Goal: Contribute content: Contribute content

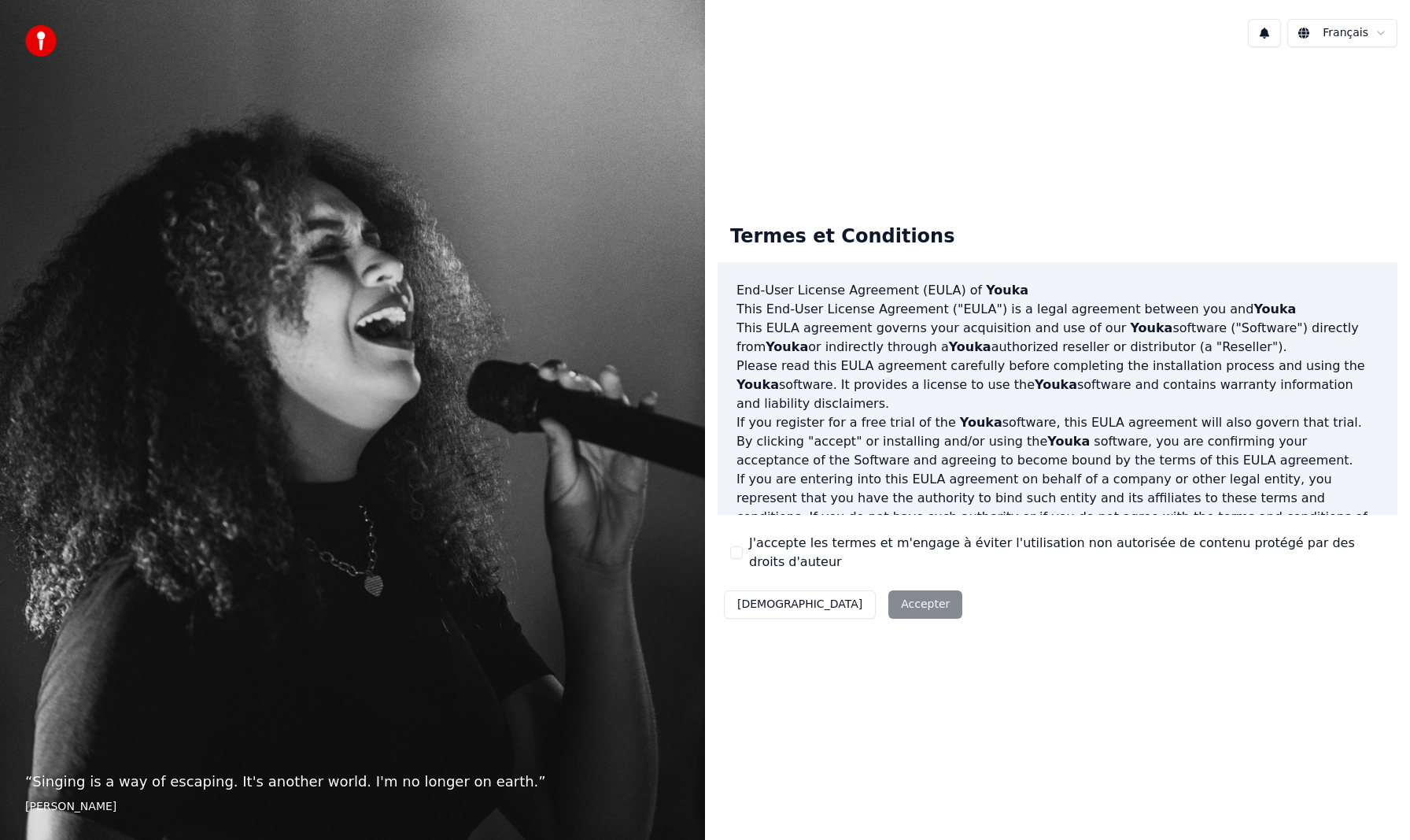
click at [783, 548] on label "J'accepte les termes et m'engage à éviter l'utilisation non autorisée de conten…" at bounding box center [1067, 552] width 636 height 38
click at [743, 548] on button "J'accepte les termes et m'engage à éviter l'utilisation non autorisée de conten…" at bounding box center [737, 552] width 13 height 13
click at [888, 599] on button "Accepter" at bounding box center [925, 604] width 74 height 29
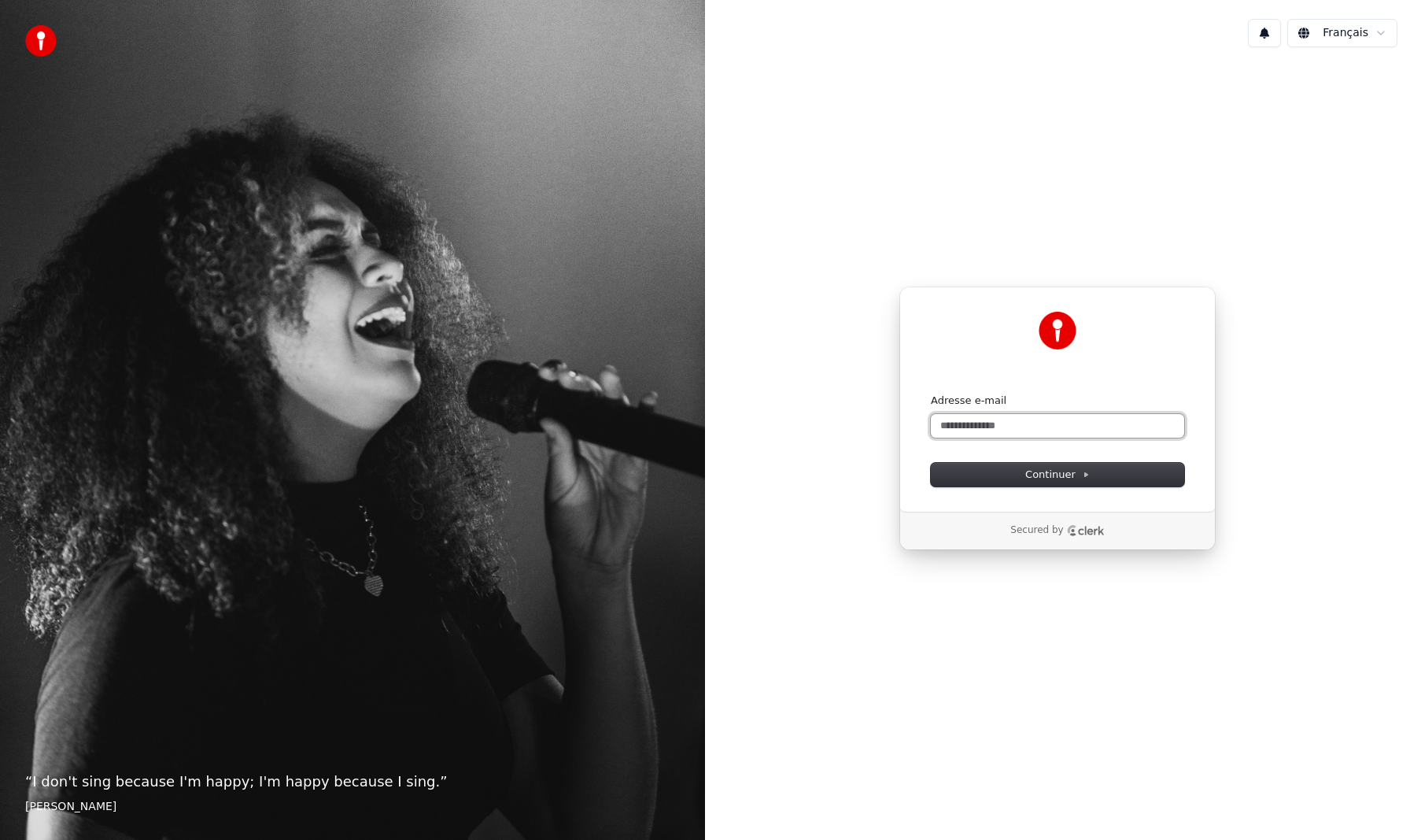
click at [1001, 426] on input "Adresse e-mail" at bounding box center [1058, 426] width 254 height 23
click at [1024, 481] on button "Continuer" at bounding box center [1058, 474] width 254 height 23
type input "**********"
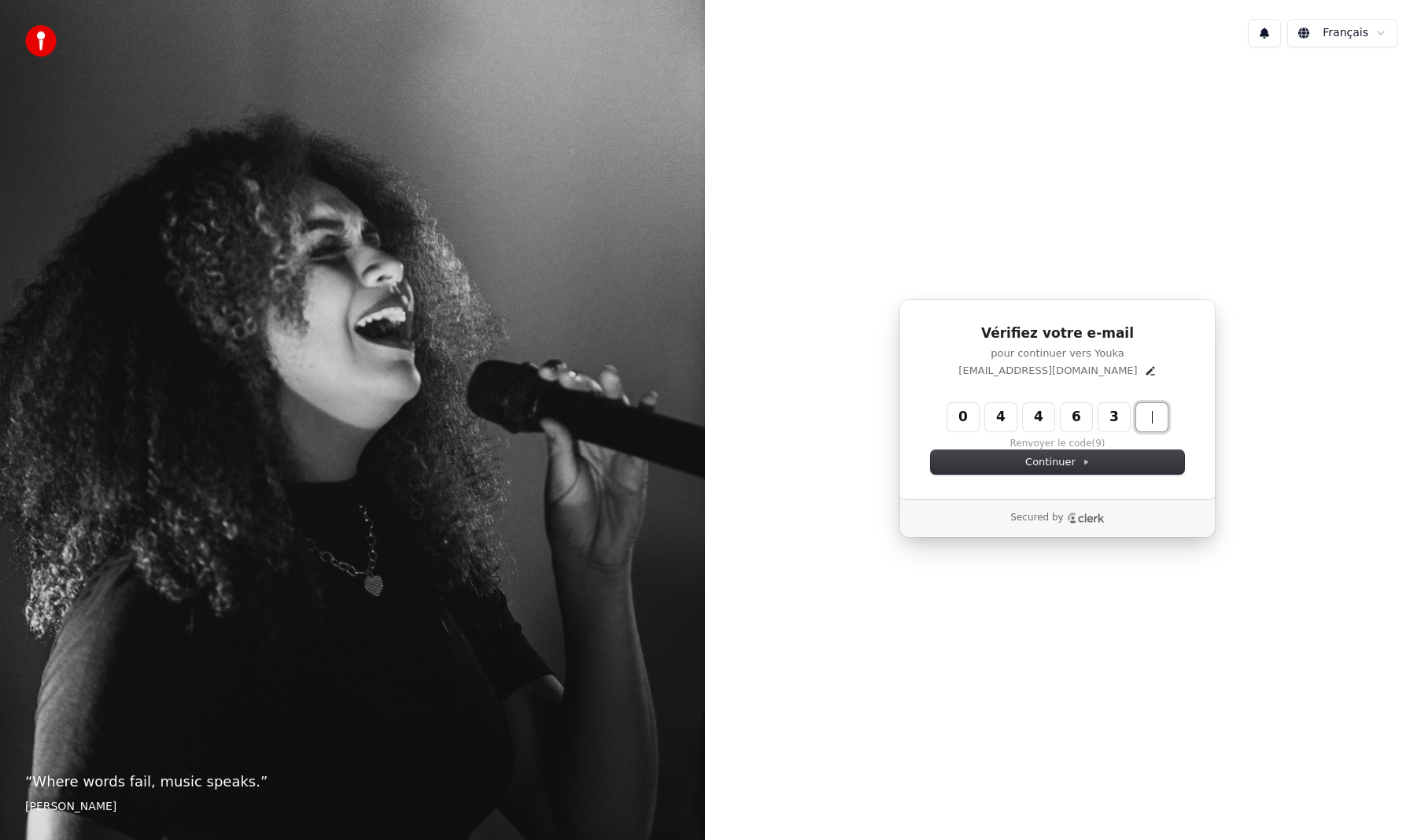
type input "******"
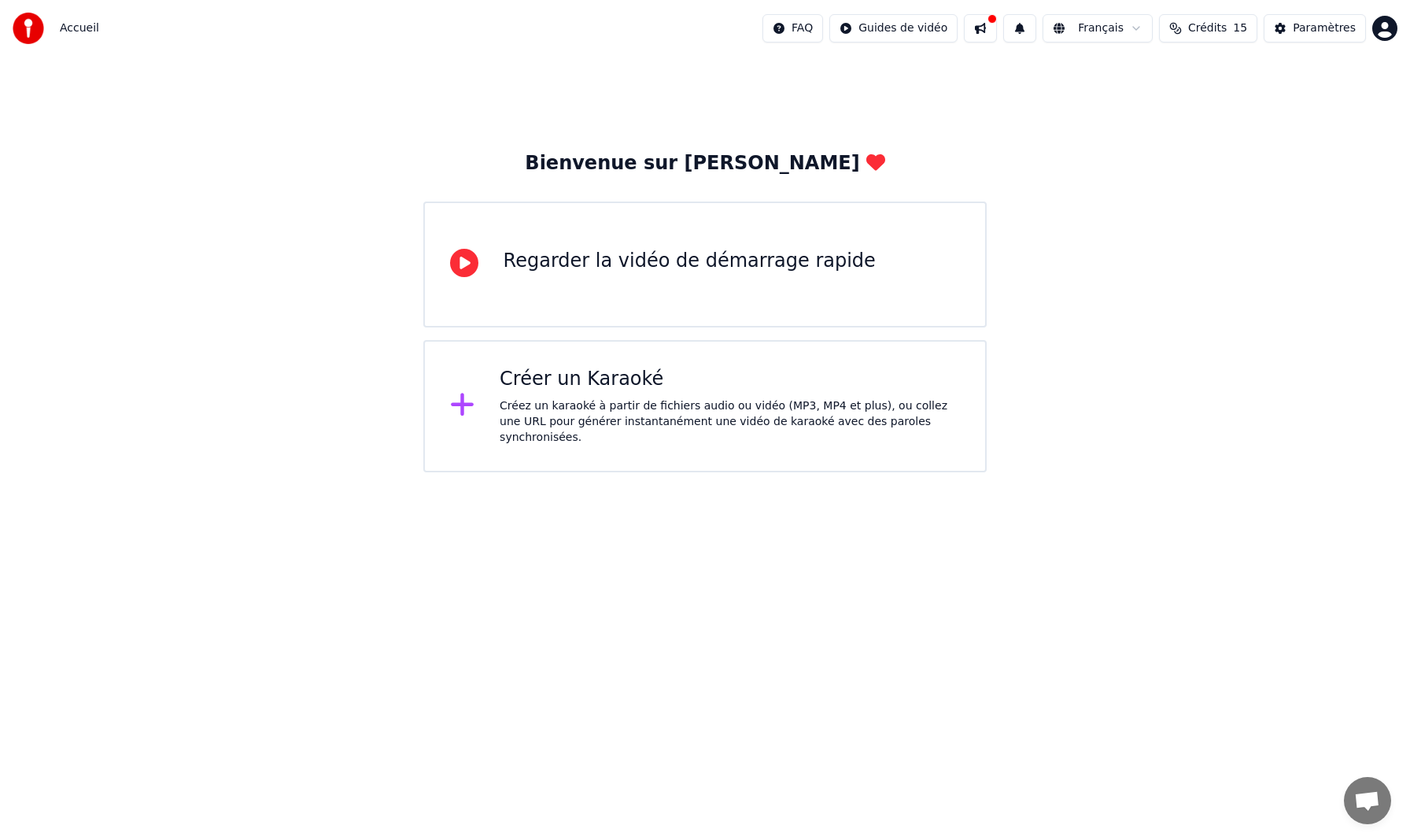
click at [465, 402] on icon at bounding box center [462, 404] width 22 height 22
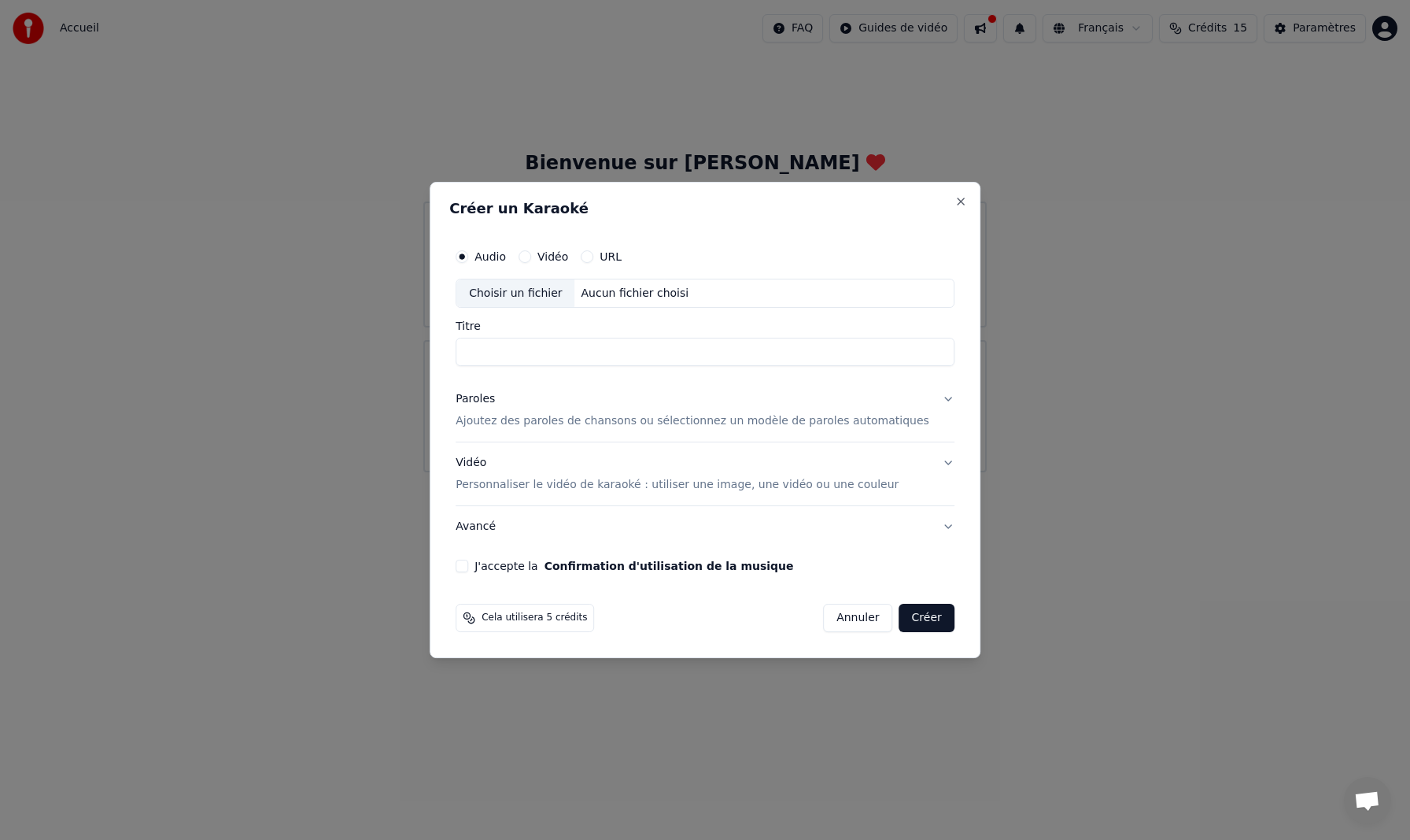
click at [558, 252] on label "Vidéo" at bounding box center [553, 256] width 30 height 11
click at [532, 252] on button "Vidéo" at bounding box center [525, 256] width 13 height 13
click at [541, 352] on input "Titre" at bounding box center [705, 353] width 499 height 29
type input "**********"
click at [487, 567] on div "J'accepte la Confirmation d'utilisation de la musique" at bounding box center [705, 566] width 499 height 13
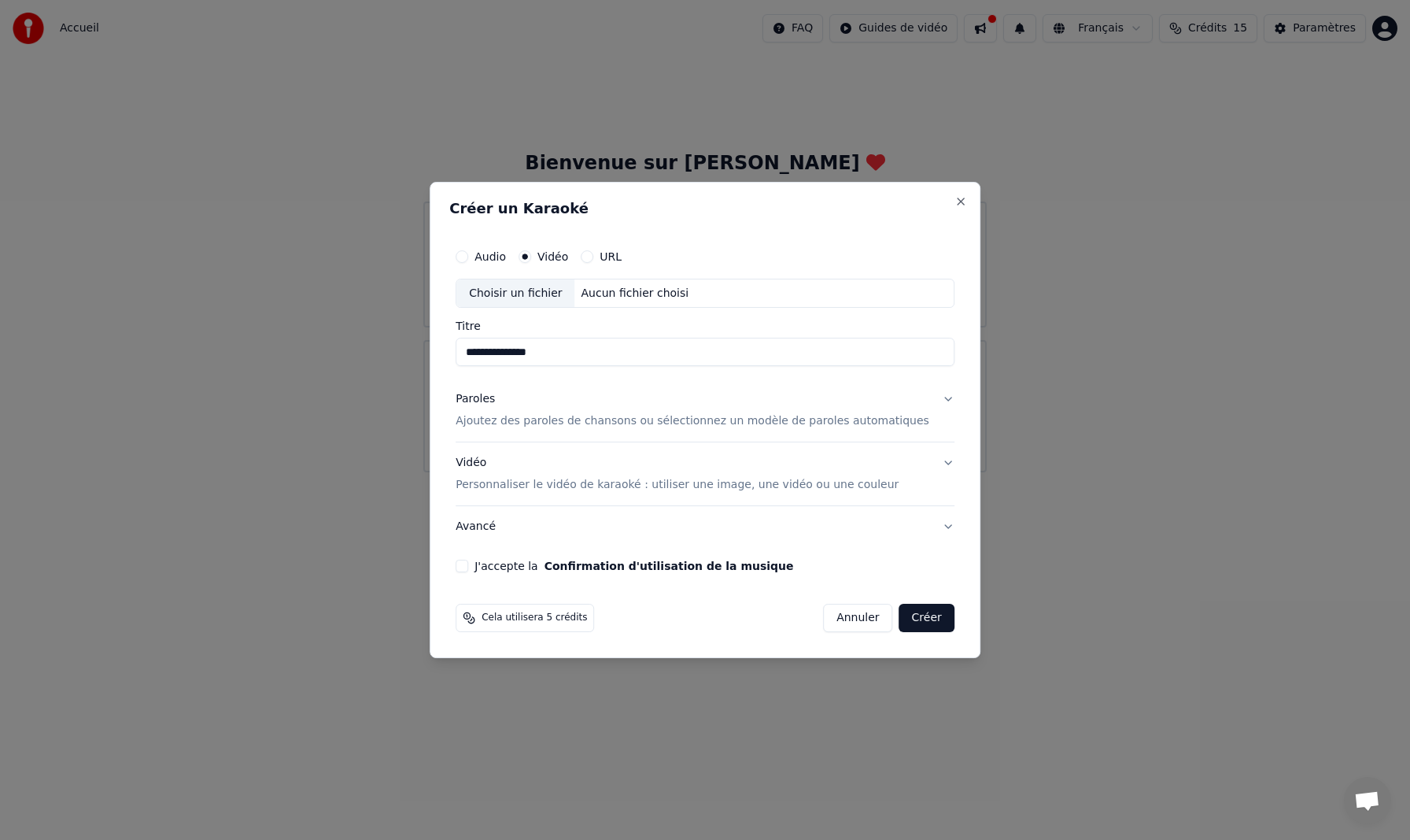
click at [468, 565] on button "J'accepte la Confirmation d'utilisation de la musique" at bounding box center [462, 566] width 13 height 13
click at [678, 294] on div "Aucun fichier choisi" at bounding box center [636, 294] width 120 height 16
click at [955, 203] on button "Close" at bounding box center [961, 202] width 13 height 13
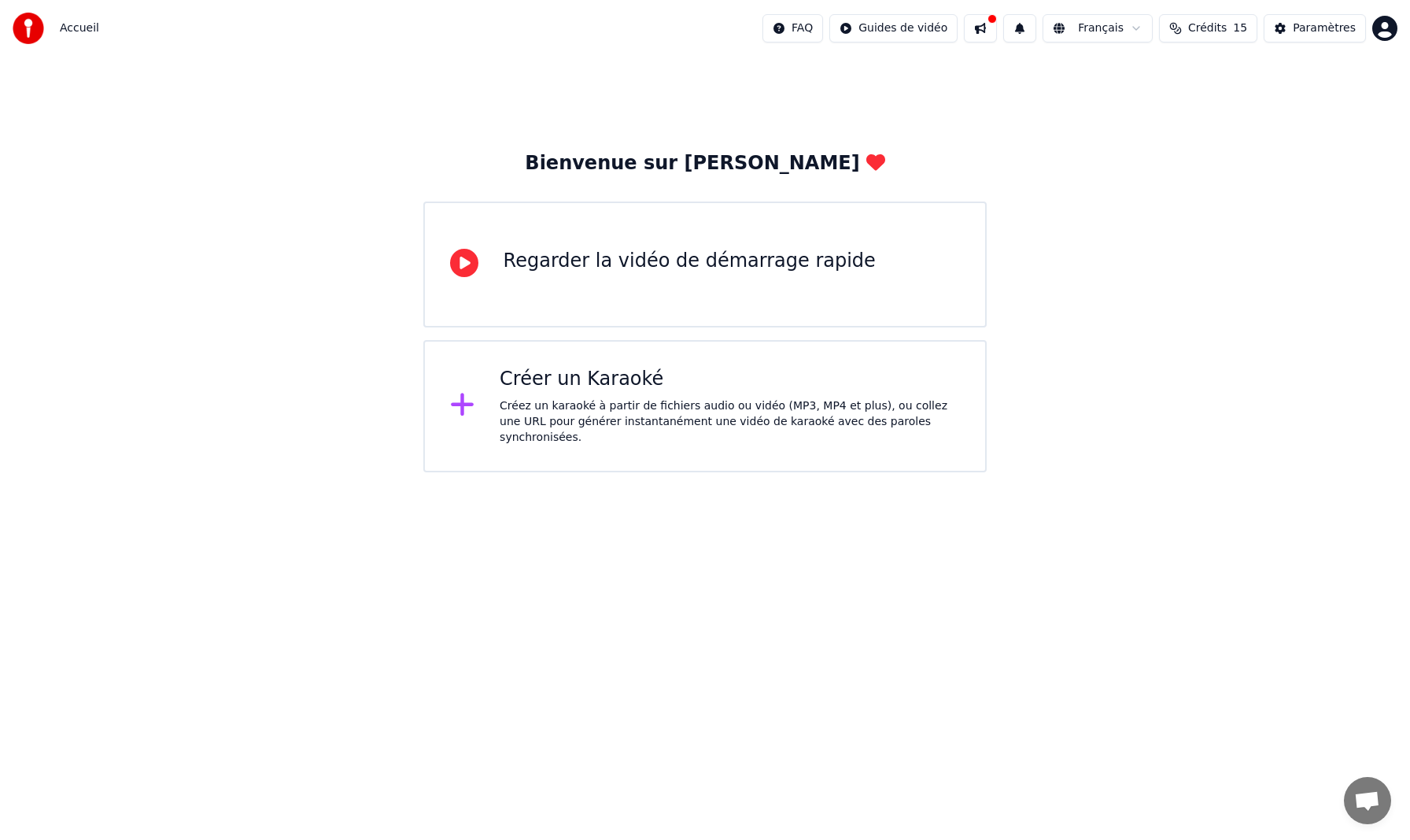
click at [462, 255] on icon at bounding box center [464, 263] width 29 height 29
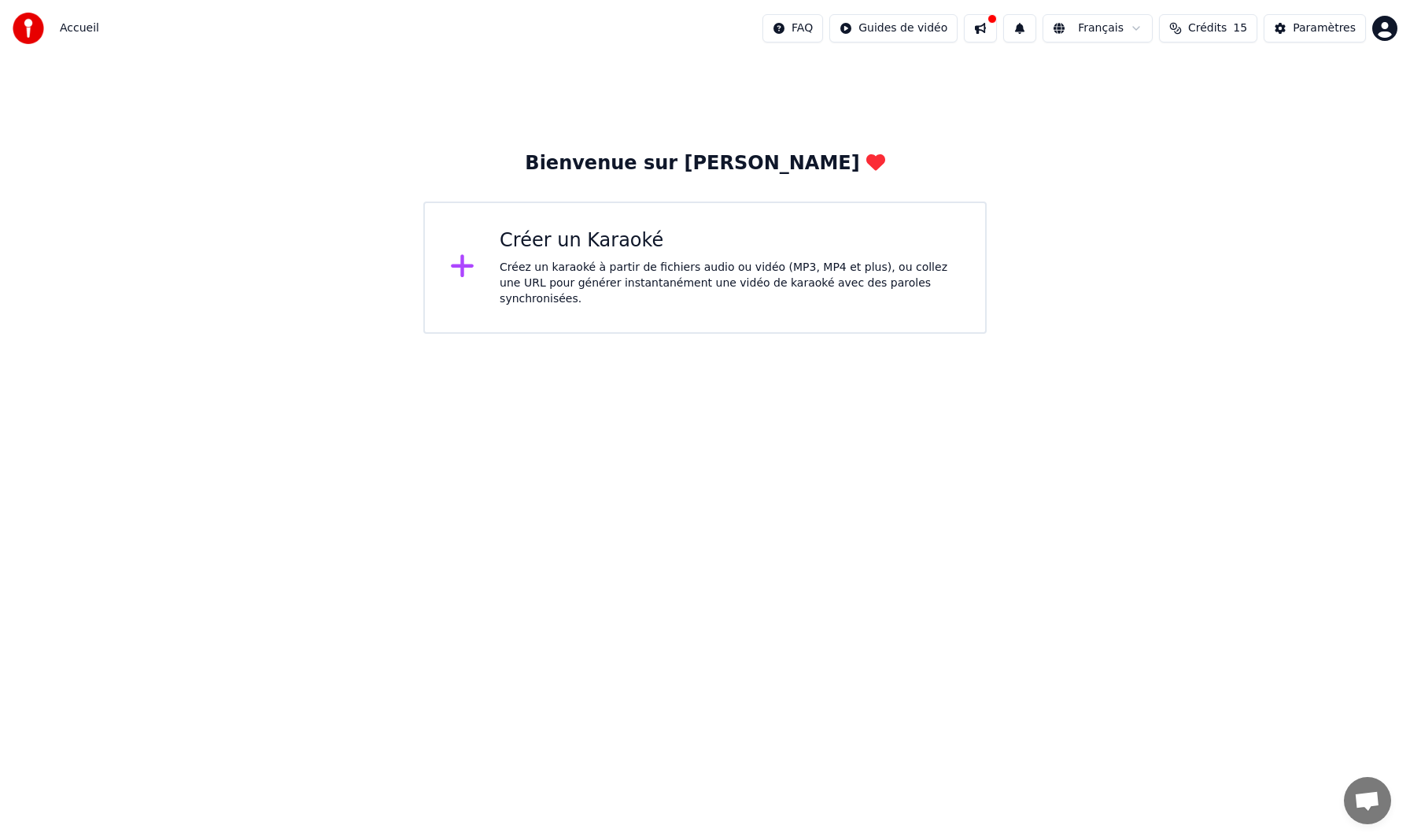
click at [462, 264] on icon at bounding box center [462, 265] width 22 height 22
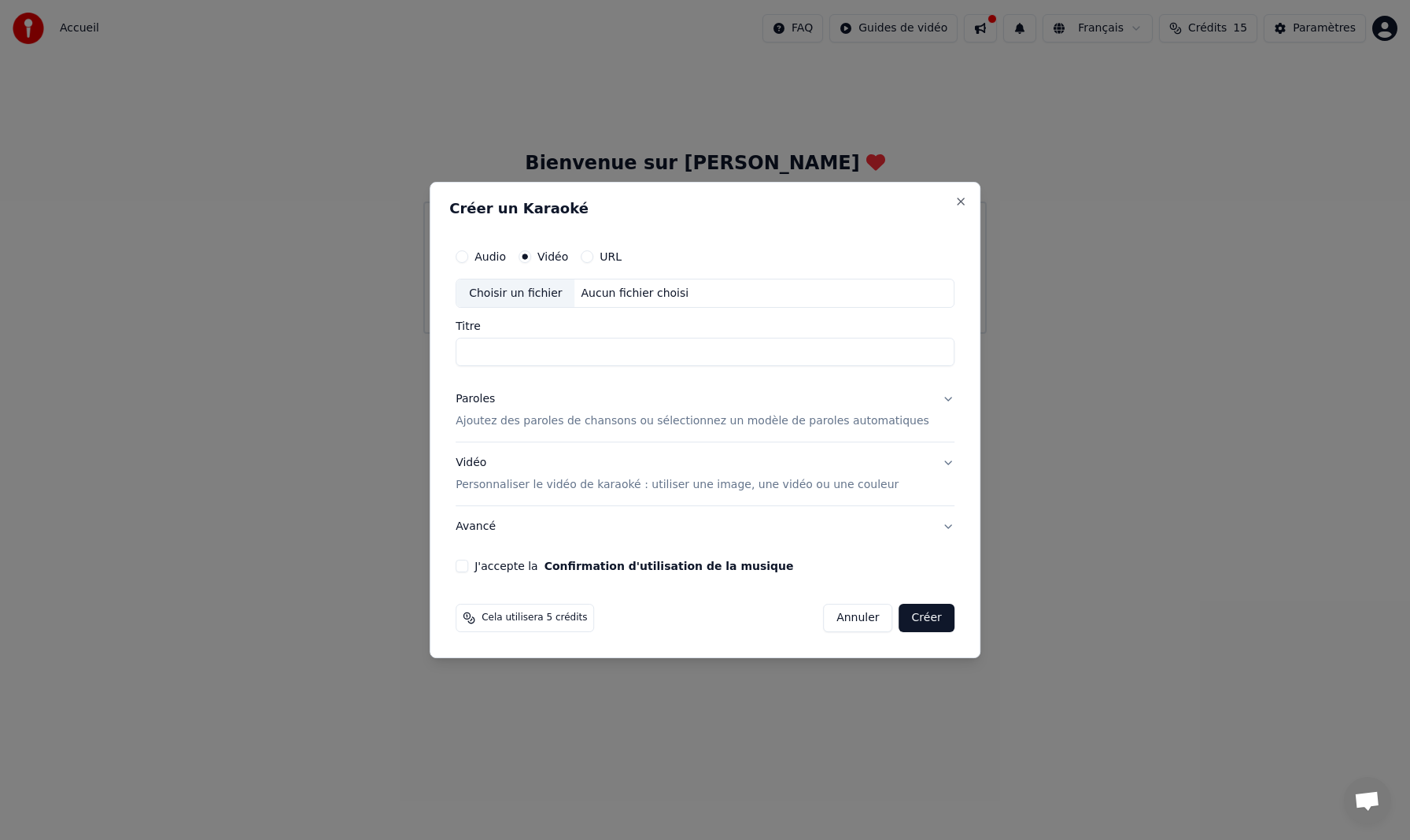
click at [614, 251] on label "URL" at bounding box center [610, 256] width 22 height 11
click at [593, 250] on button "URL" at bounding box center [587, 256] width 13 height 13
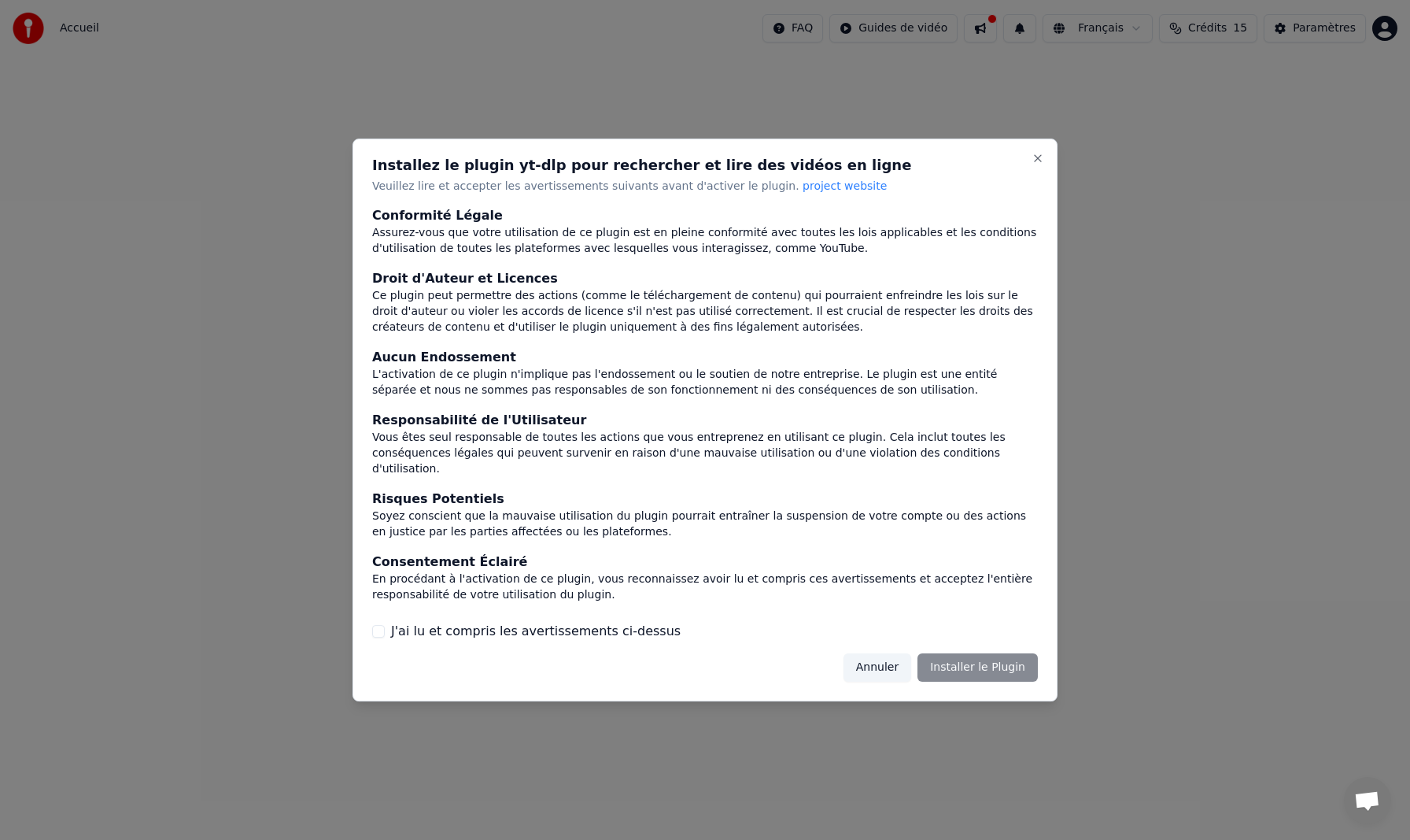
click at [377, 625] on button "J'ai lu et compris les avertissements ci-dessus" at bounding box center [378, 631] width 13 height 13
click at [985, 665] on button "Installer le Plugin" at bounding box center [978, 668] width 120 height 29
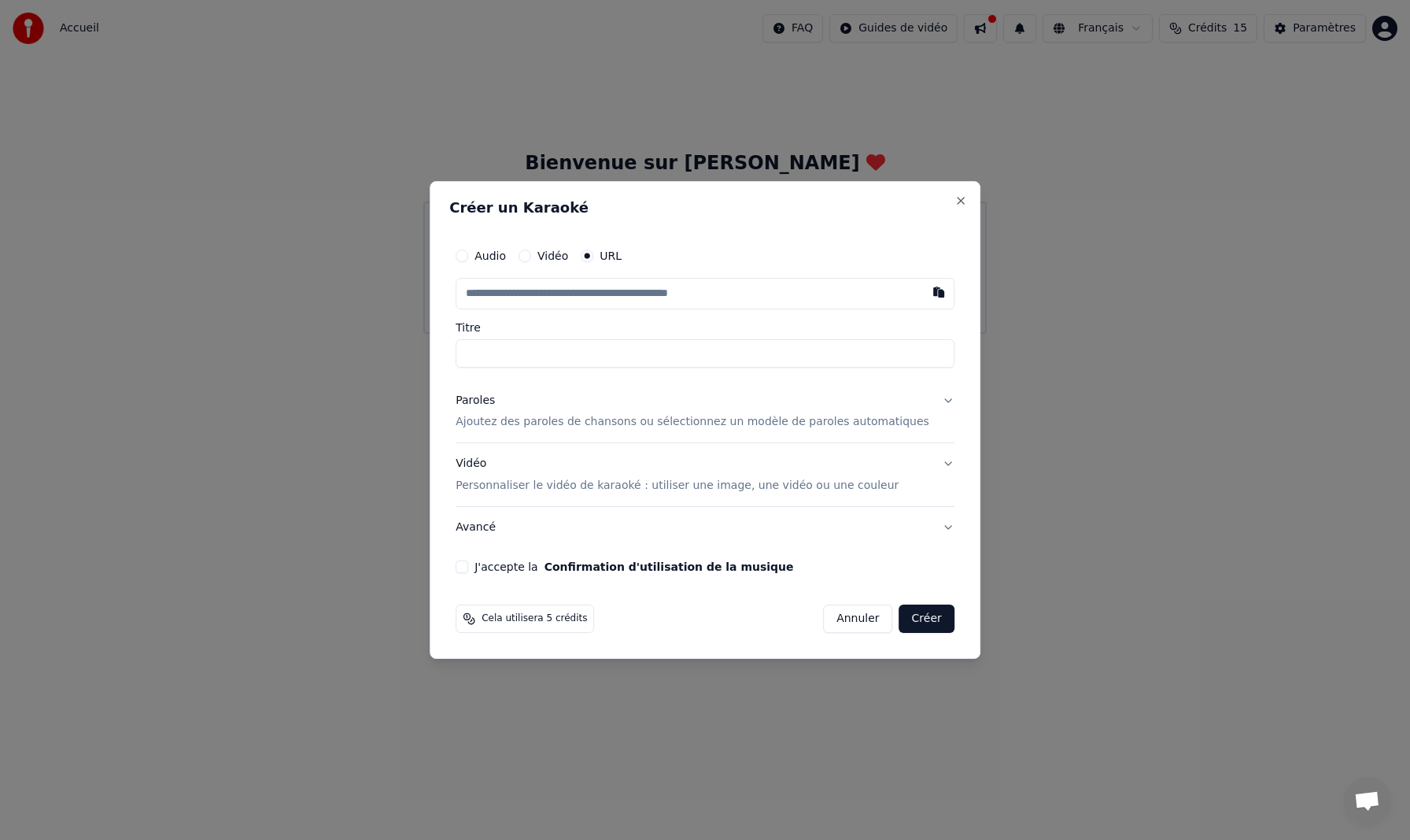
click at [547, 292] on input "text" at bounding box center [705, 293] width 499 height 31
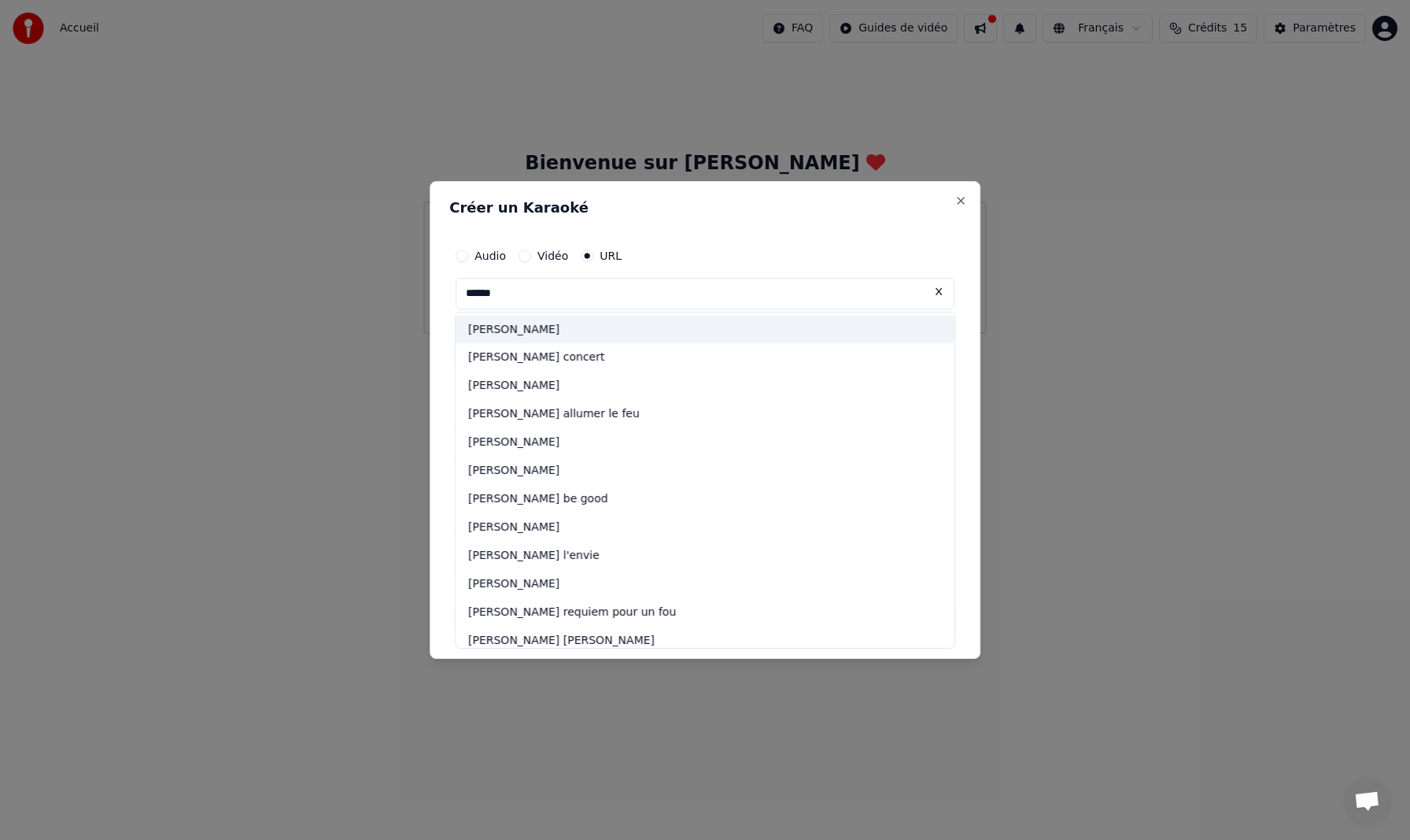
click at [545, 333] on div "[PERSON_NAME]" at bounding box center [705, 330] width 499 height 29
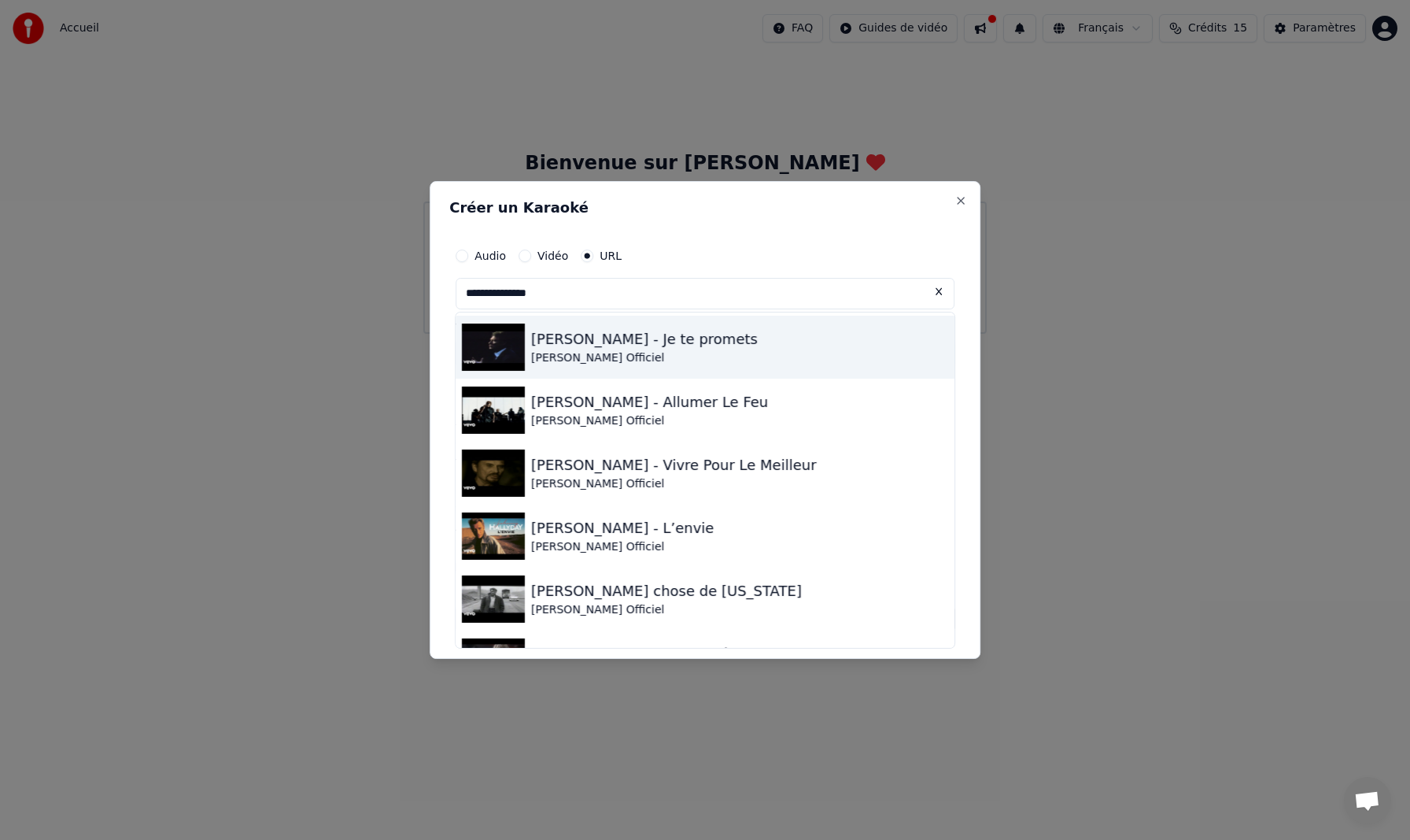
click at [627, 347] on div "[PERSON_NAME] - Je te promets" at bounding box center [644, 339] width 227 height 22
type input "**********"
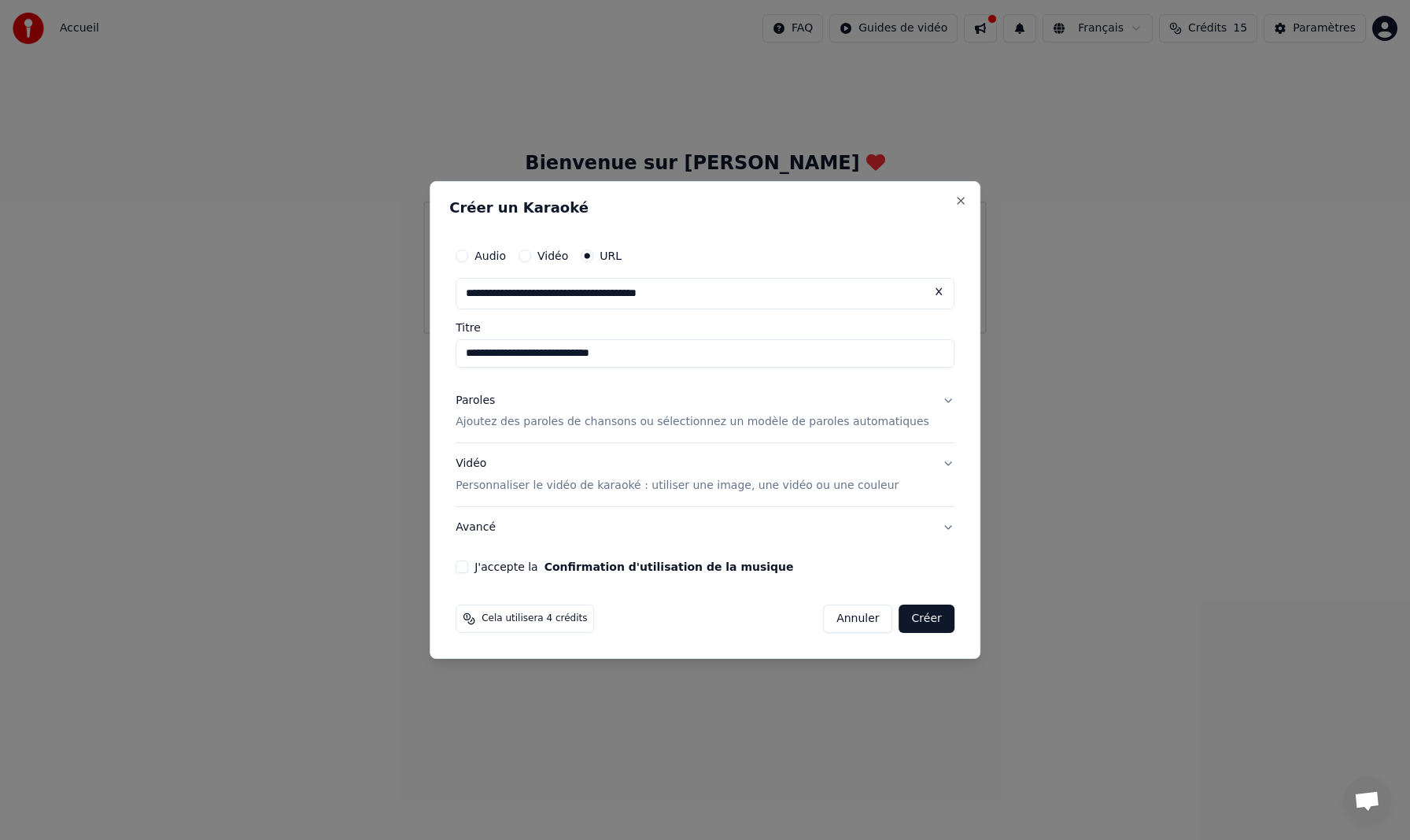
click at [736, 422] on p "Ajoutez des paroles de chansons ou sélectionnez un modèle de paroles automatiqu…" at bounding box center [692, 423] width 474 height 16
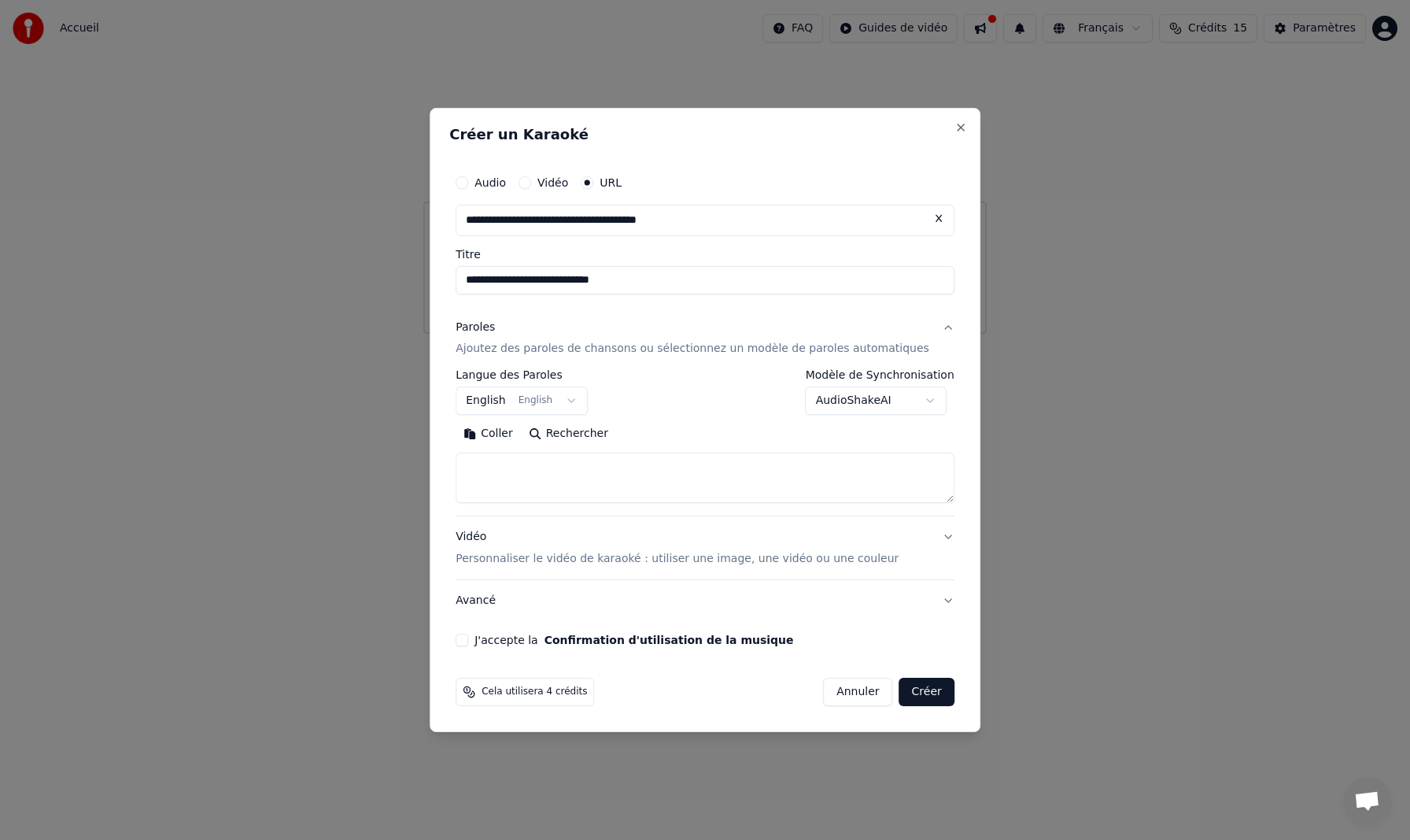
click at [665, 351] on p "Ajoutez des paroles de chansons ou sélectionnez un modèle de paroles automatiqu…" at bounding box center [692, 350] width 474 height 16
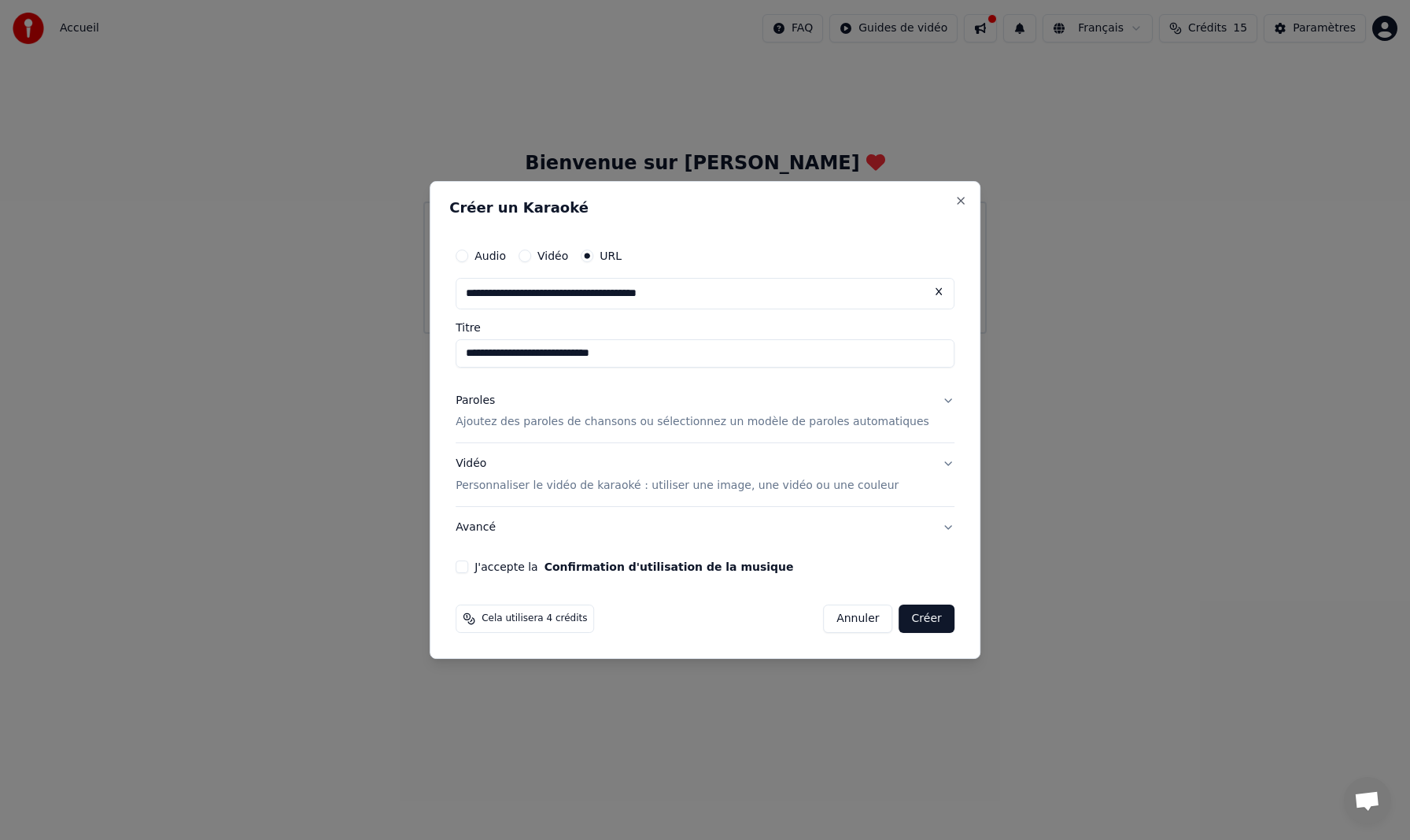
click at [591, 422] on p "Ajoutez des paroles de chansons ou sélectionnez un modèle de paroles automatiqu…" at bounding box center [692, 423] width 474 height 16
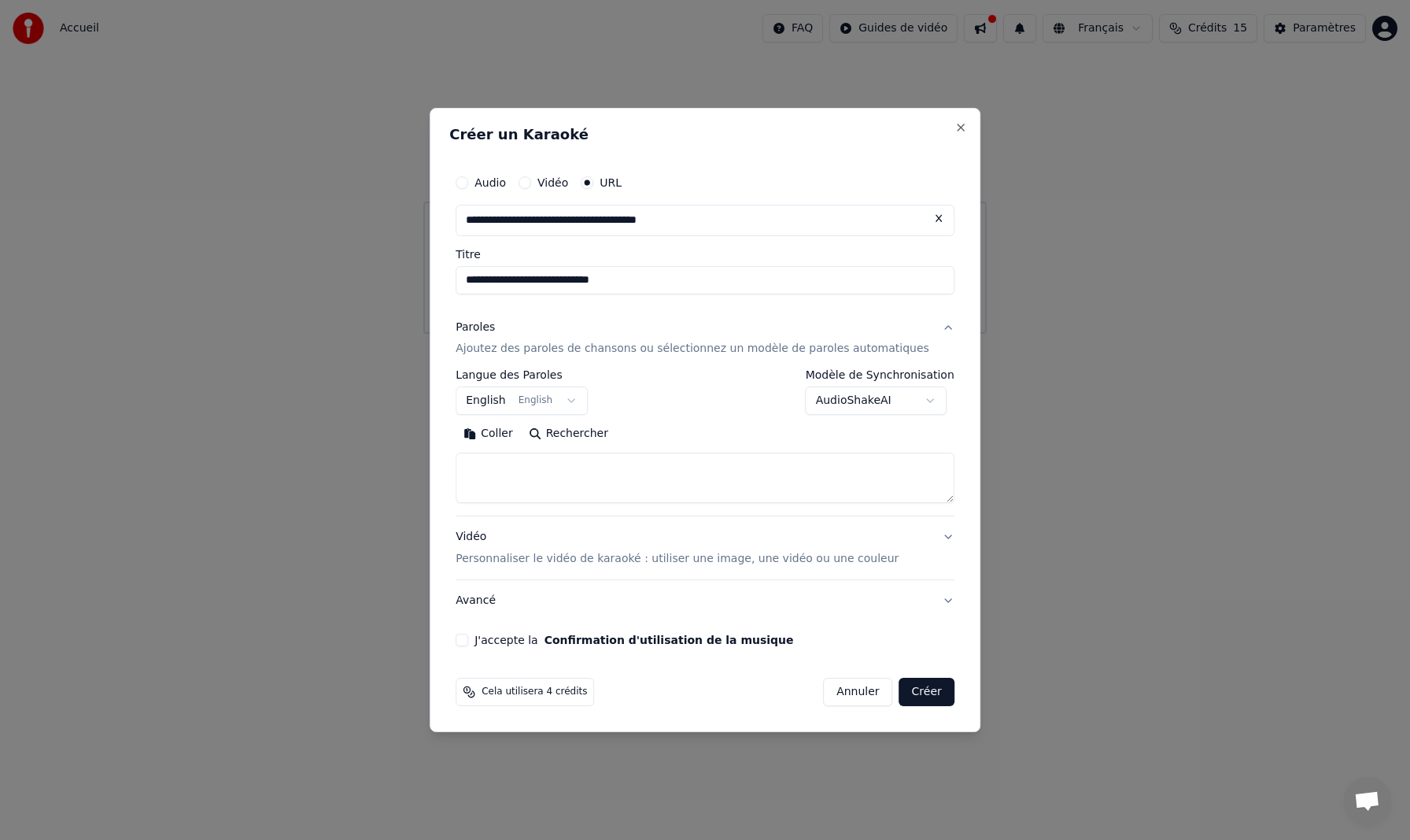
click at [553, 435] on button "Rechercher" at bounding box center [568, 435] width 95 height 25
click at [674, 286] on input "**********" at bounding box center [705, 281] width 499 height 29
type input "**********"
type textarea "**********"
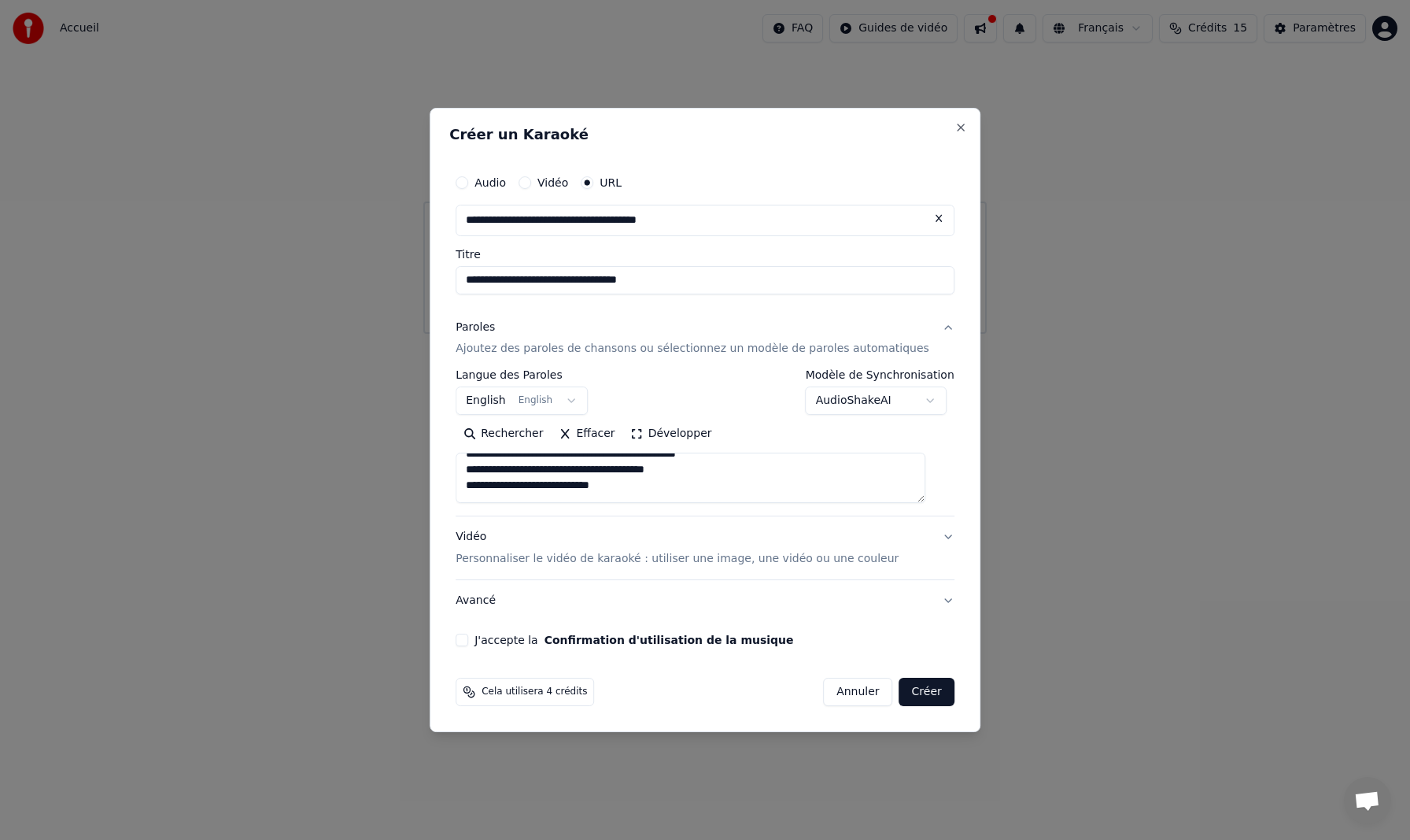
type input "**********"
click at [468, 636] on button "J'accepte la Confirmation d'utilisation de la musique" at bounding box center [462, 640] width 13 height 13
click at [913, 700] on button "Créer" at bounding box center [927, 692] width 55 height 29
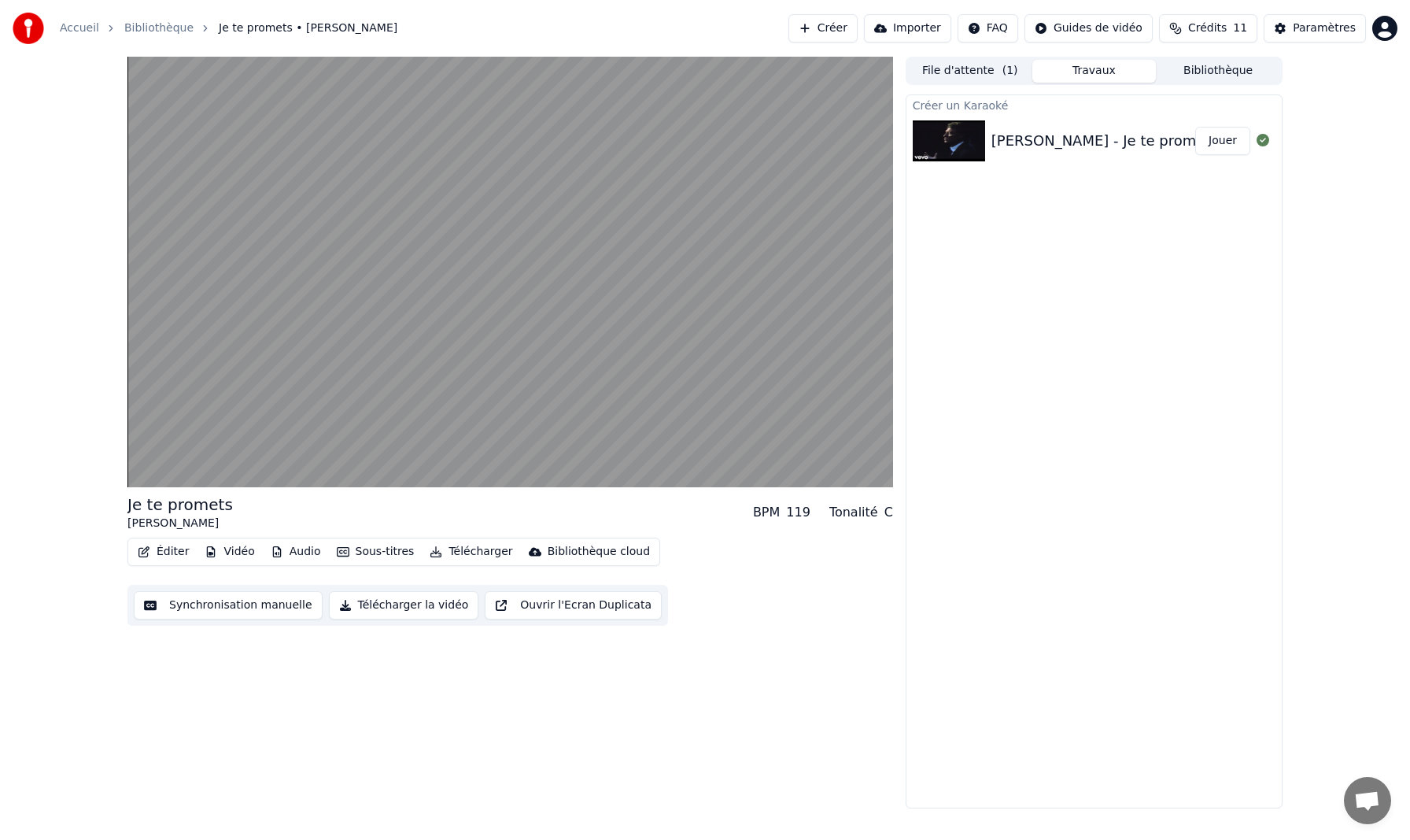
click at [1207, 143] on button "Jouer" at bounding box center [1223, 141] width 55 height 29
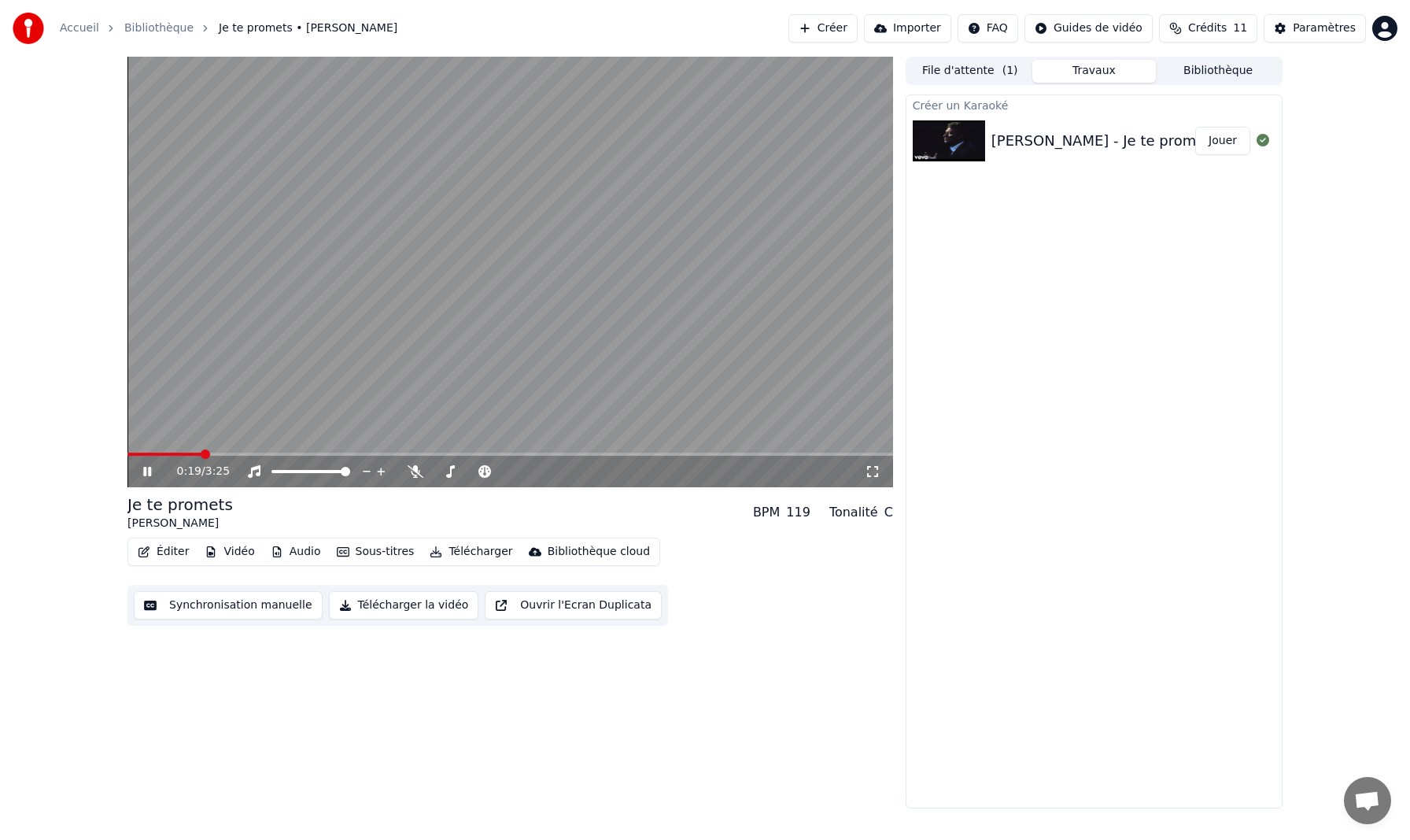
click at [424, 606] on button "Télécharger la vidéo" at bounding box center [404, 605] width 151 height 29
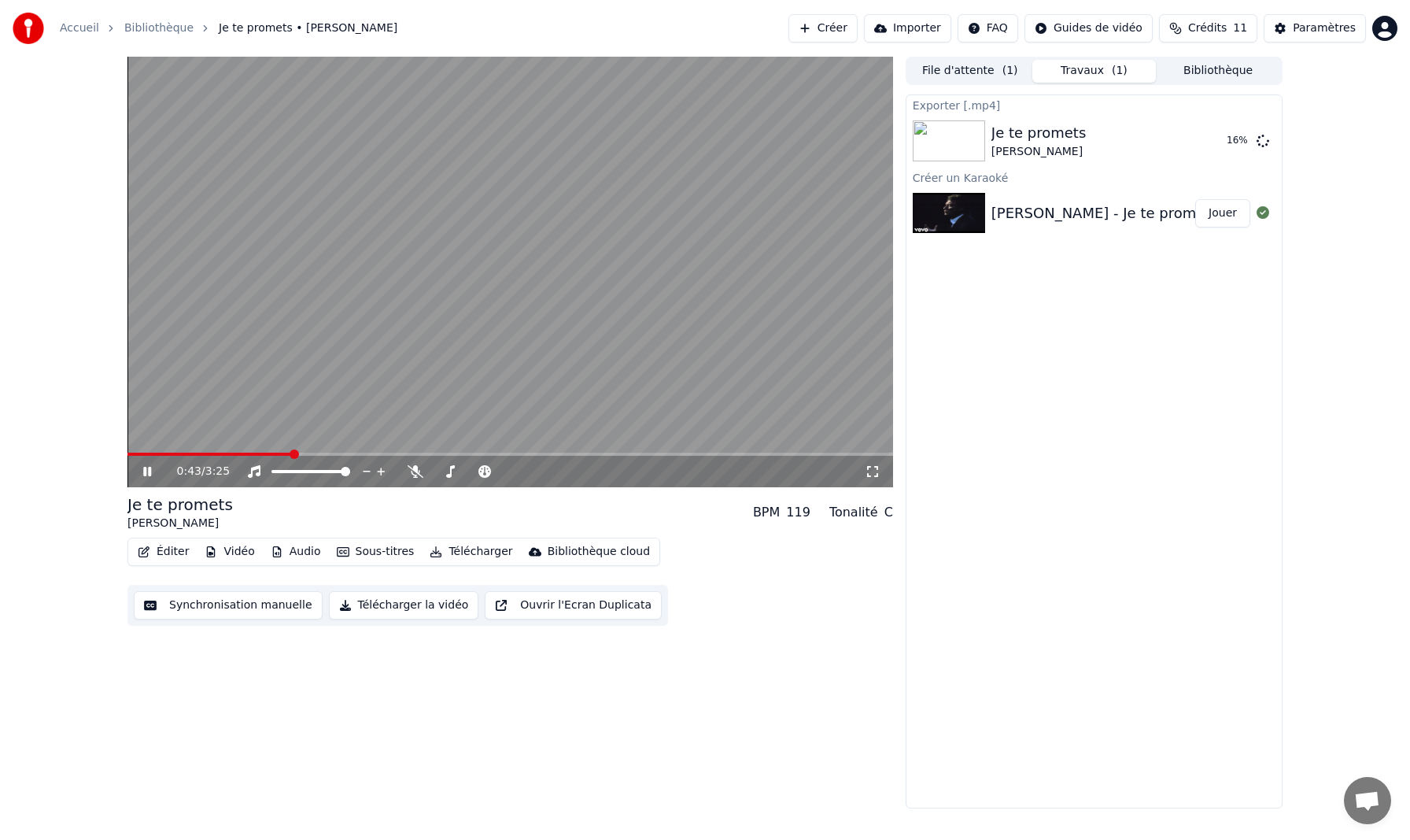
click at [561, 605] on button "Ouvrir l'Ecran Duplicata" at bounding box center [574, 605] width 177 height 29
click at [309, 29] on span "Je te promets • [PERSON_NAME]" at bounding box center [307, 29] width 178 height 16
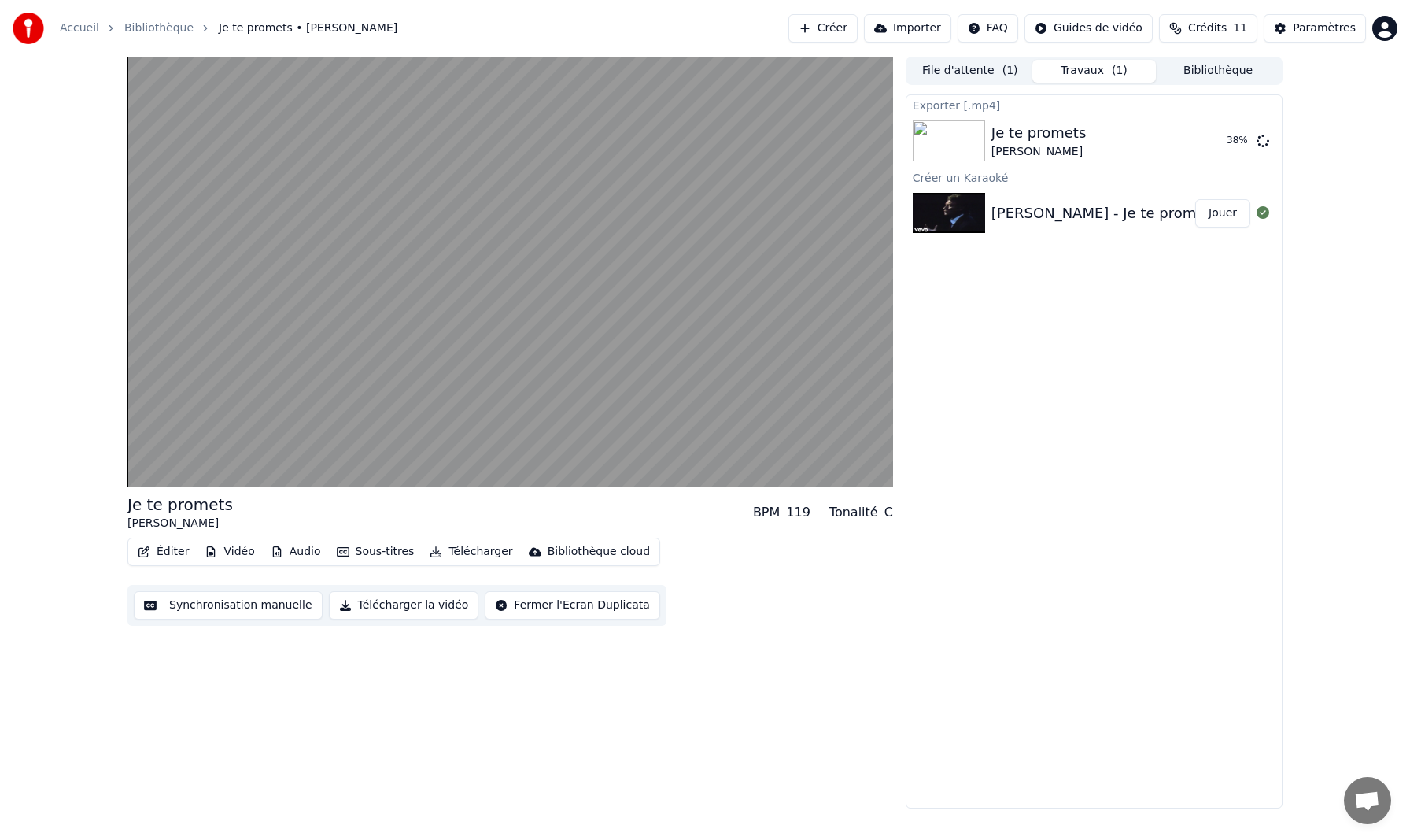
click at [74, 29] on link "Accueil" at bounding box center [80, 29] width 39 height 16
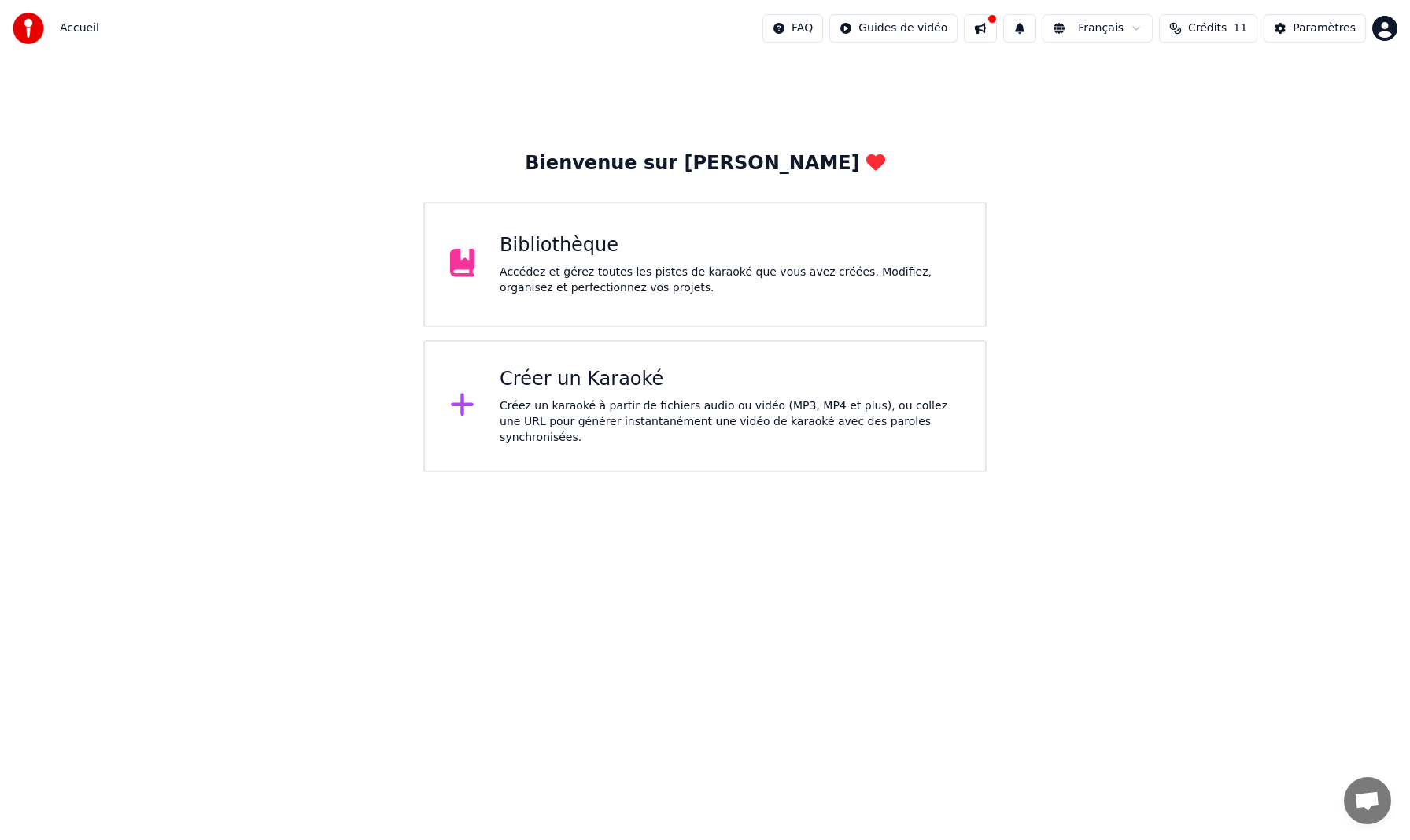
click at [597, 242] on div "Bibliothèque" at bounding box center [731, 246] width 461 height 25
